Goal: Obtain resource: Obtain resource

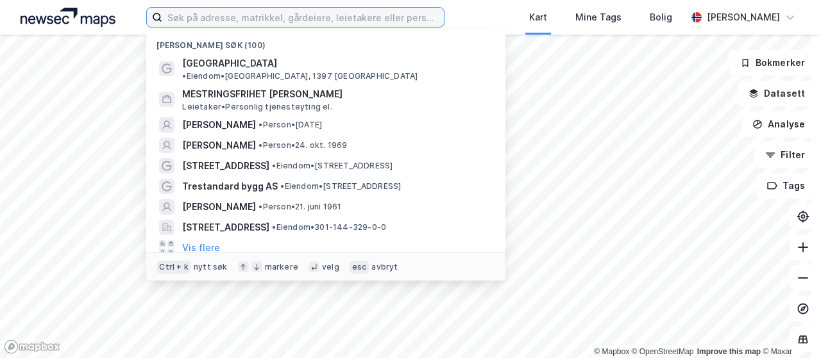
click at [308, 19] on input at bounding box center [303, 17] width 282 height 19
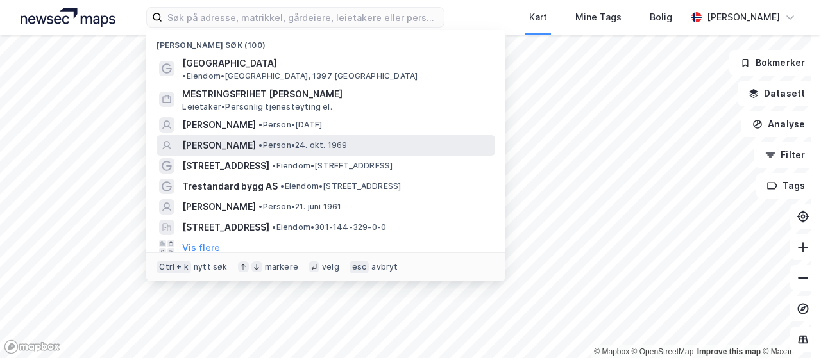
click at [262, 140] on span "•" at bounding box center [260, 145] width 4 height 10
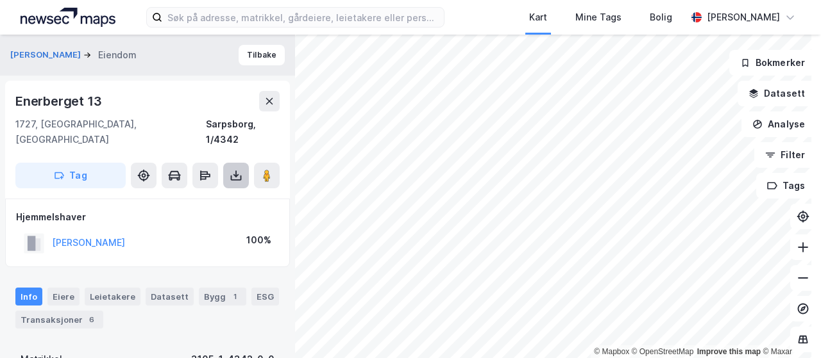
click at [232, 169] on icon at bounding box center [236, 175] width 13 height 13
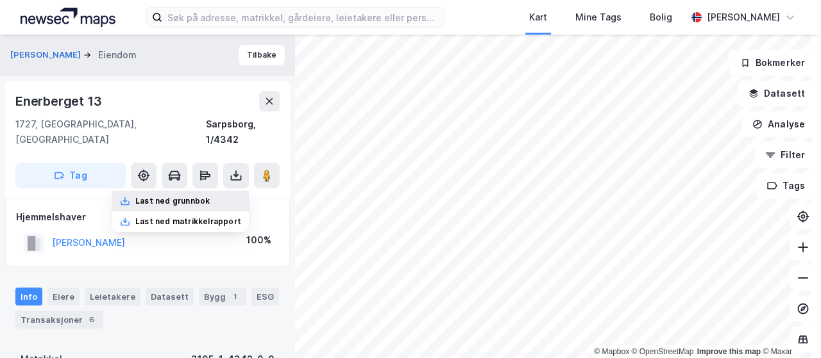
click at [203, 196] on div "Last ned grunnbok" at bounding box center [172, 201] width 74 height 10
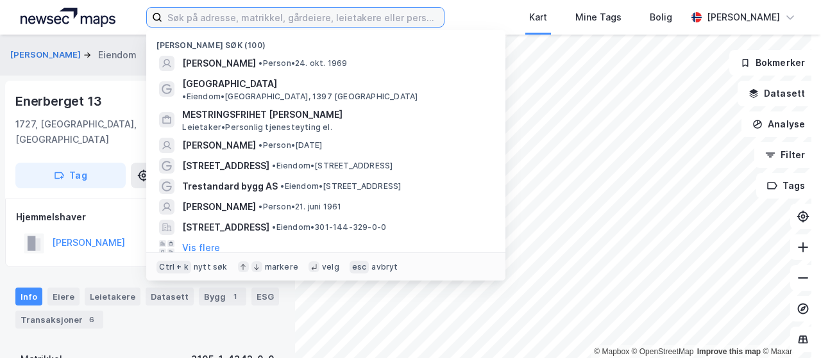
click at [323, 20] on input at bounding box center [303, 17] width 282 height 19
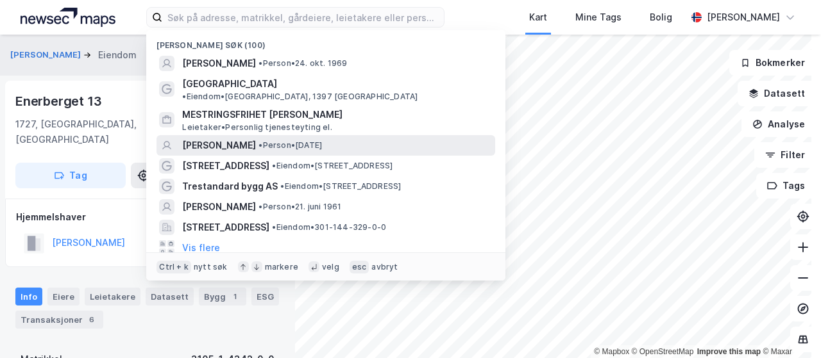
click at [298, 140] on span "• Person • [DATE]" at bounding box center [289, 145] width 63 height 10
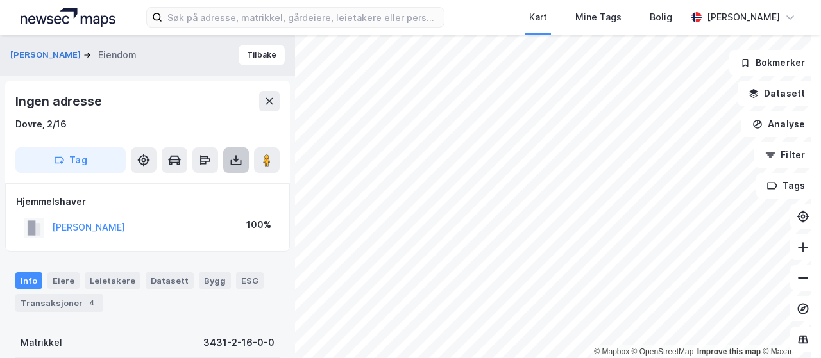
click at [235, 155] on icon at bounding box center [236, 160] width 13 height 13
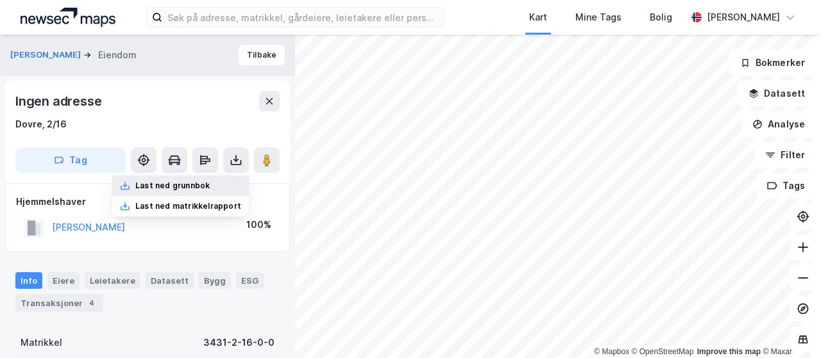
click at [192, 183] on div "Last ned grunnbok" at bounding box center [172, 186] width 74 height 10
